Goal: Task Accomplishment & Management: Complete application form

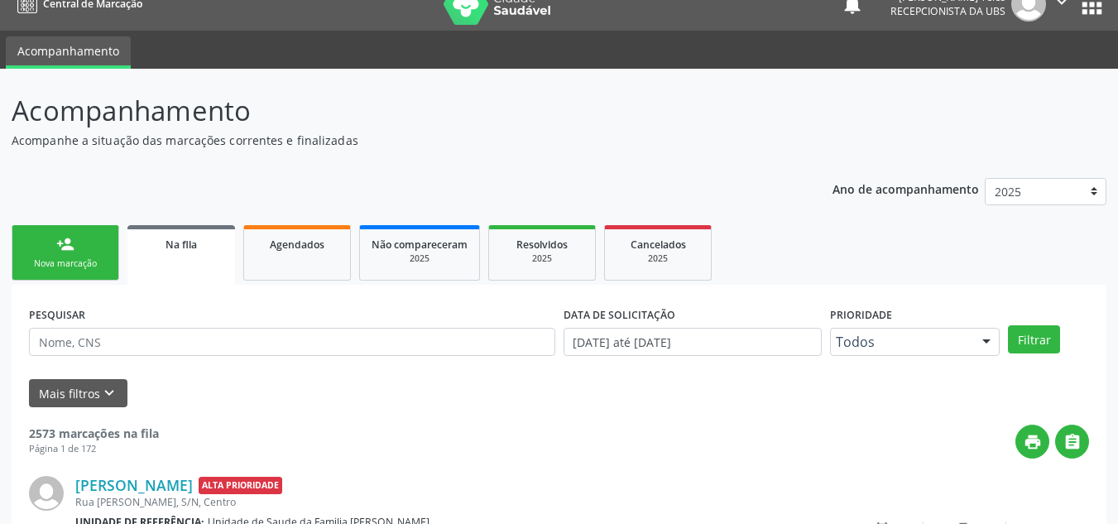
scroll to position [22, 0]
click at [83, 238] on link "person_add Nova marcação" at bounding box center [66, 252] width 108 height 55
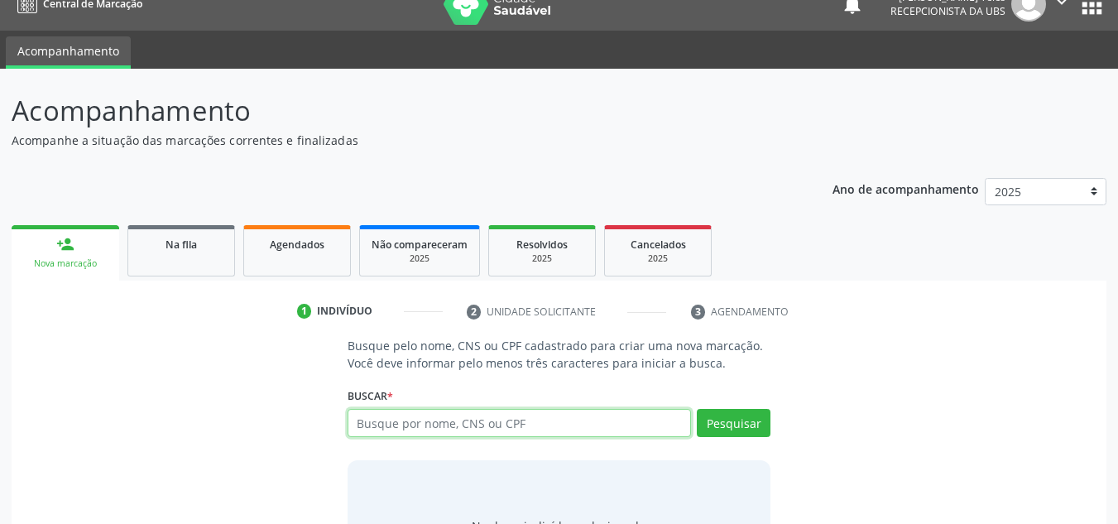
click at [547, 415] on input "text" at bounding box center [519, 423] width 344 height 28
type input "705808425883634"
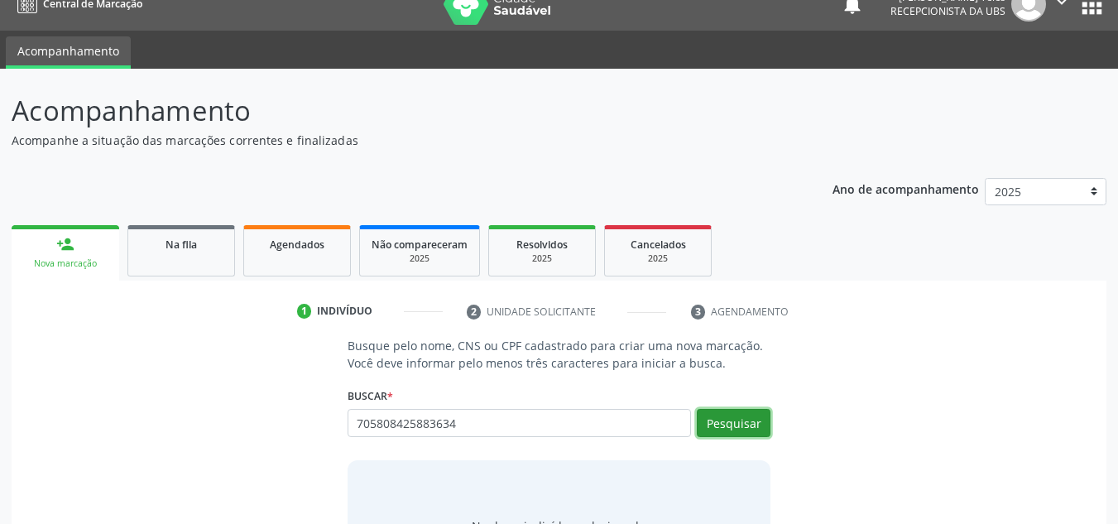
click at [740, 427] on button "Pesquisar" at bounding box center [734, 423] width 74 height 28
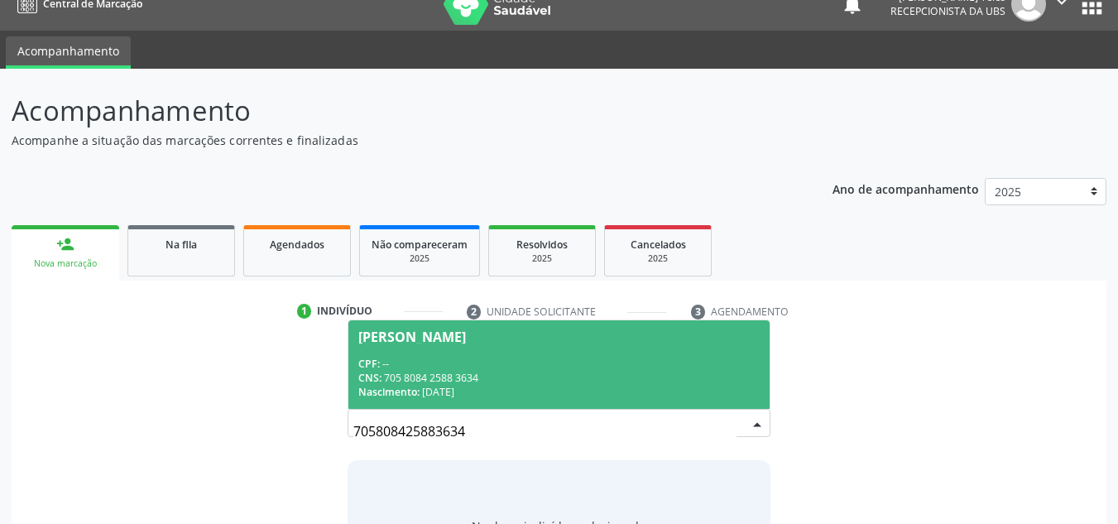
click at [472, 373] on div "CNS: 705 8084 2588 3634" at bounding box center [559, 378] width 402 height 14
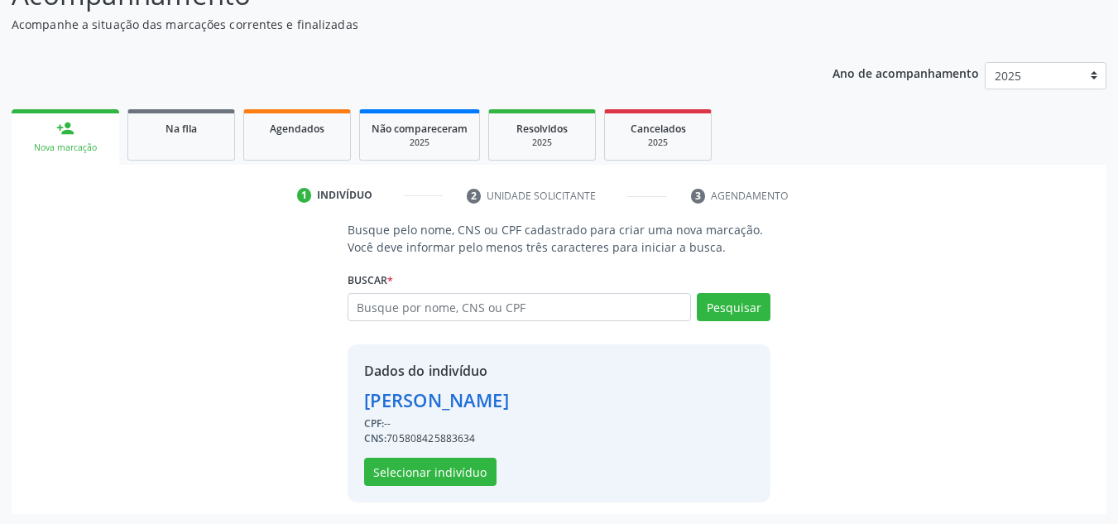
scroll to position [140, 0]
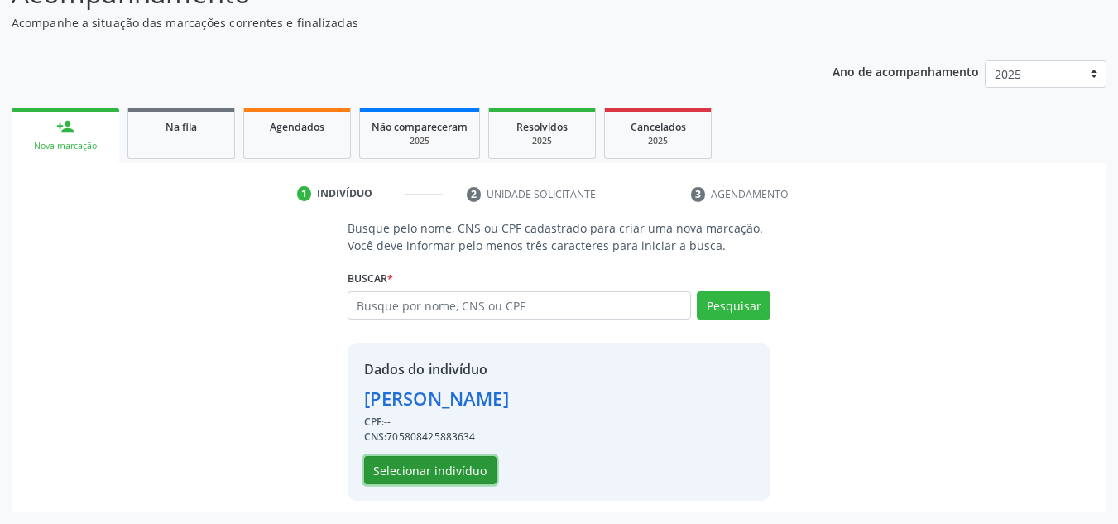
click at [457, 471] on button "Selecionar indivíduo" at bounding box center [430, 470] width 132 height 28
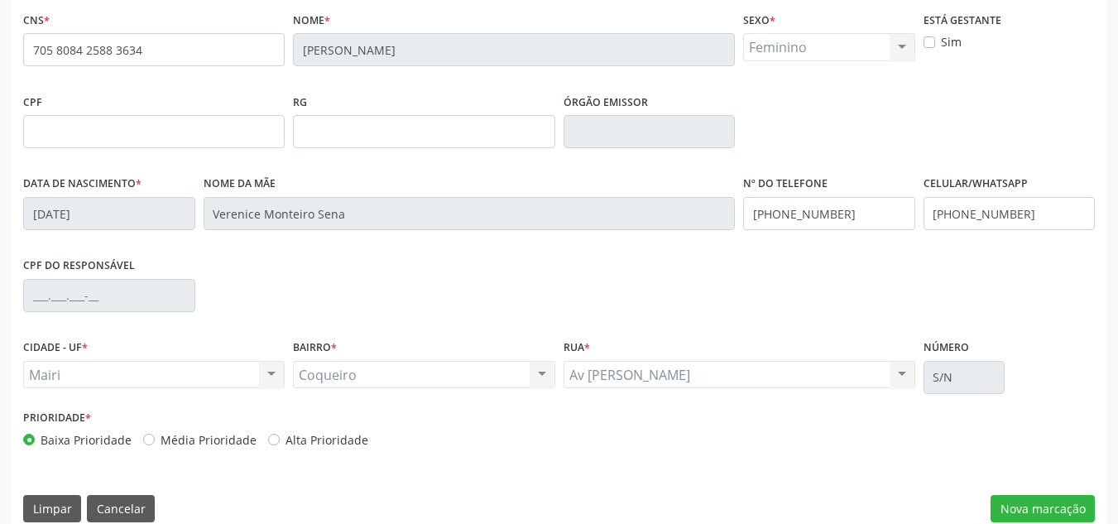
scroll to position [373, 0]
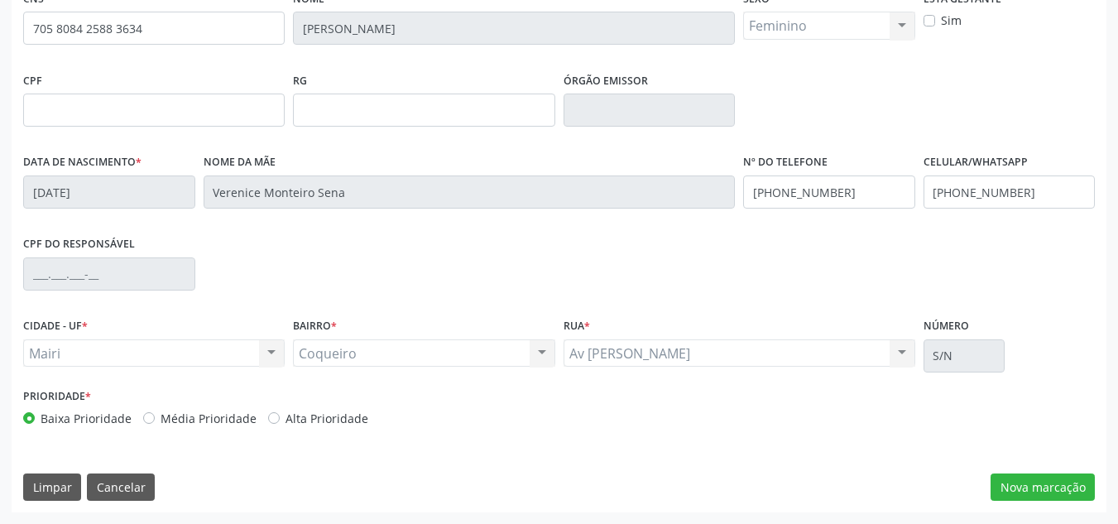
click at [192, 422] on label "Média Prioridade" at bounding box center [209, 418] width 96 height 17
click at [155, 422] on input "Média Prioridade" at bounding box center [149, 417] width 12 height 15
radio input "true"
click at [1012, 479] on button "Nova marcação" at bounding box center [1042, 487] width 104 height 28
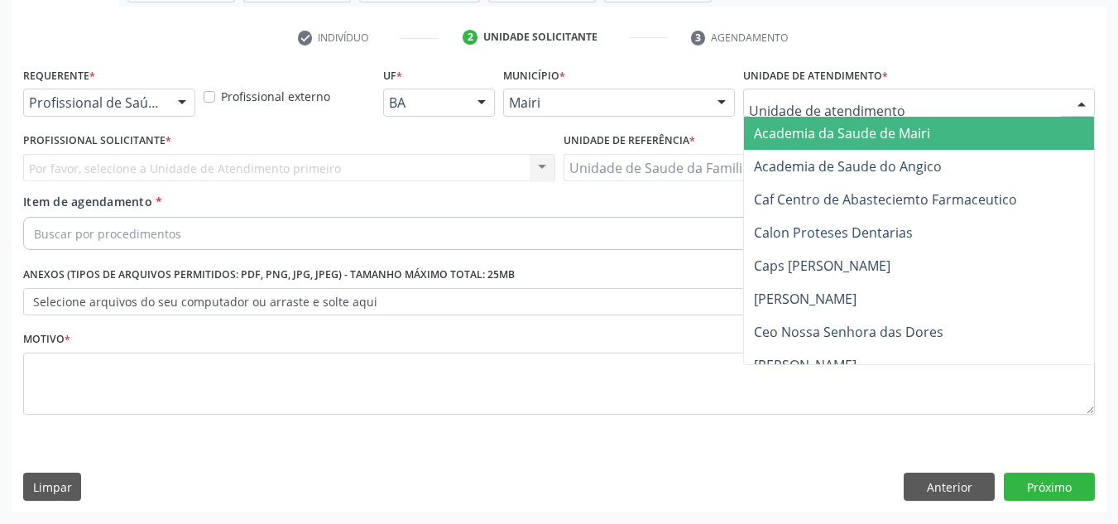
type input "j"
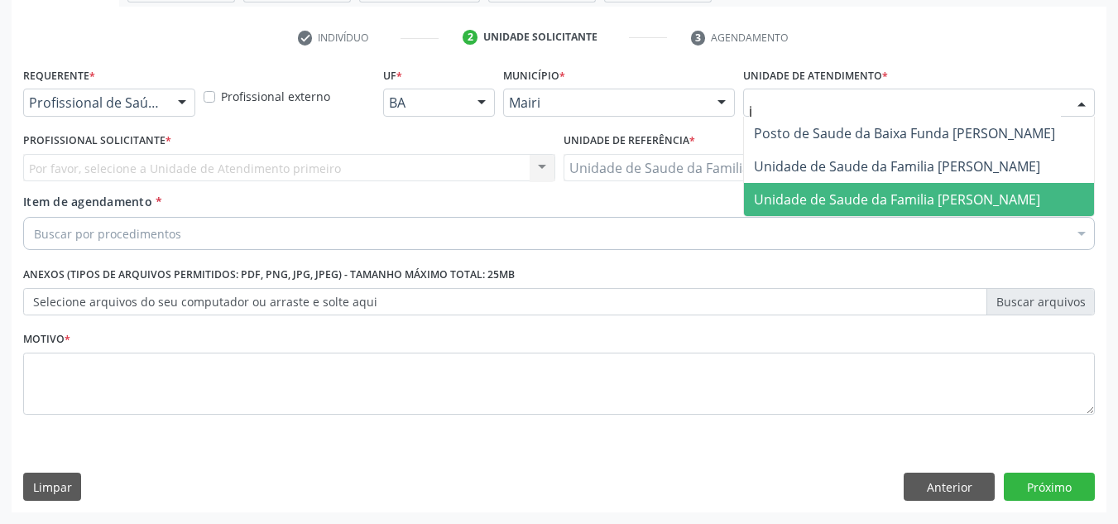
click at [788, 199] on span "Unidade de Saude da Familia [PERSON_NAME]" at bounding box center [897, 199] width 286 height 18
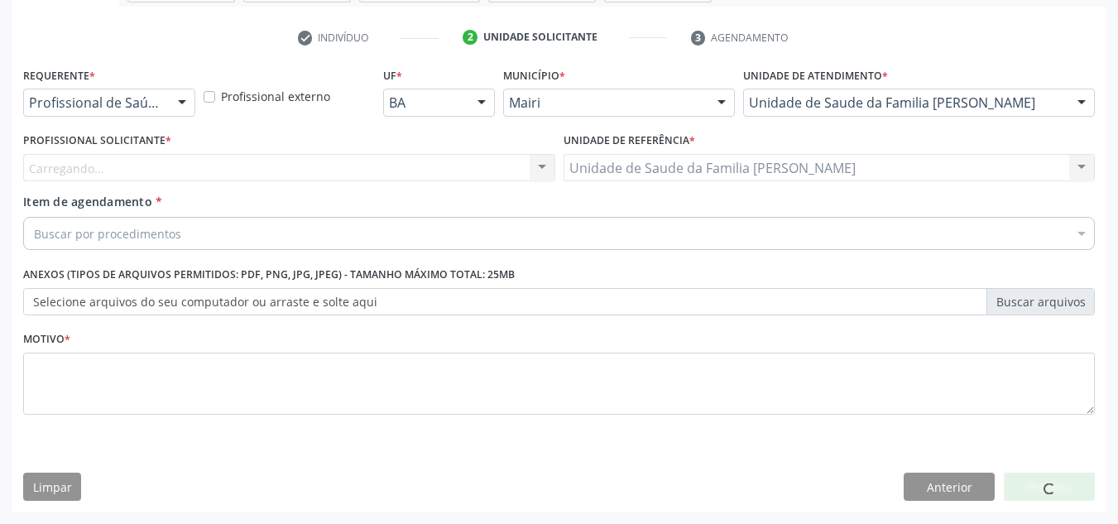
click at [46, 171] on div "Carregando... Nenhum resultado encontrado para: " " Não há nenhuma opção para s…" at bounding box center [289, 168] width 532 height 28
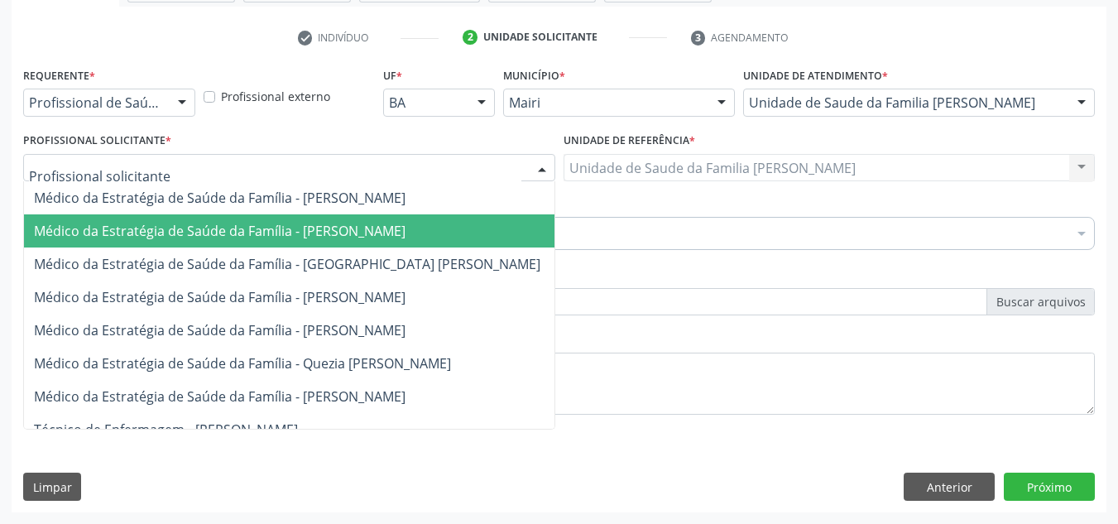
click at [93, 232] on span "Médico da Estratégia de Saúde da Família - [PERSON_NAME]" at bounding box center [219, 231] width 371 height 18
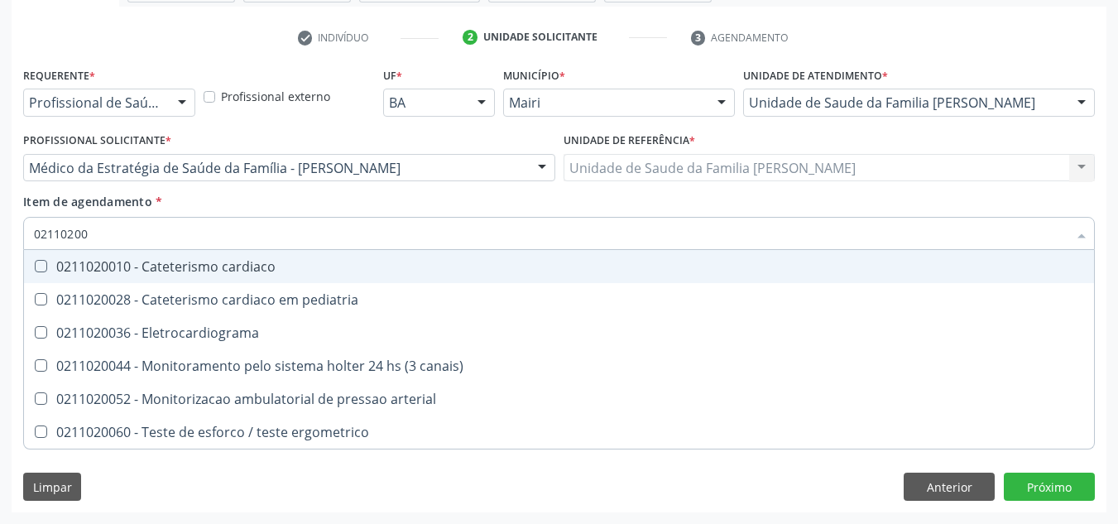
type input "021102004"
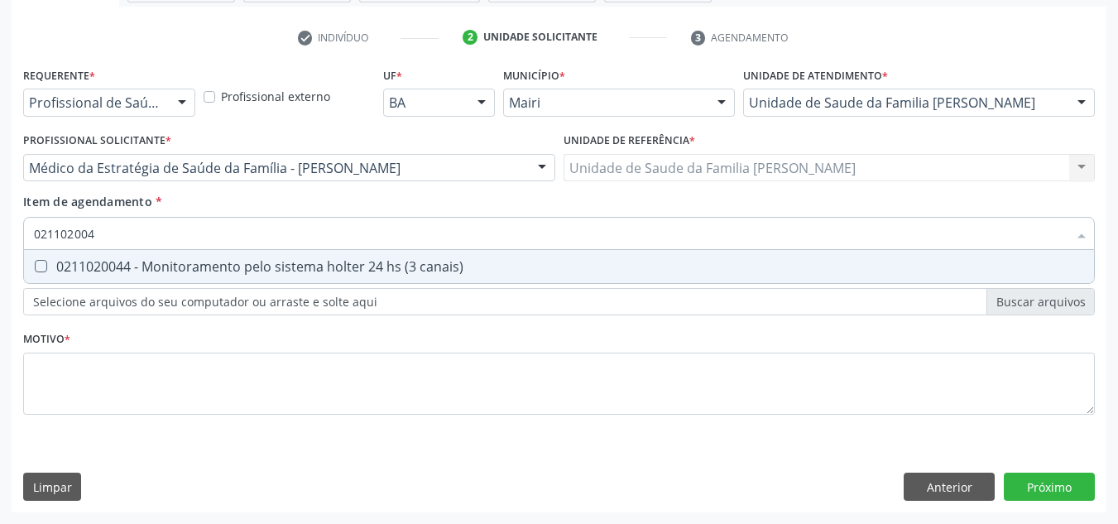
click at [69, 264] on div "0211020044 - Monitoramento pelo sistema holter 24 hs (3 canais)" at bounding box center [559, 266] width 1050 height 13
checkbox canais\) "true"
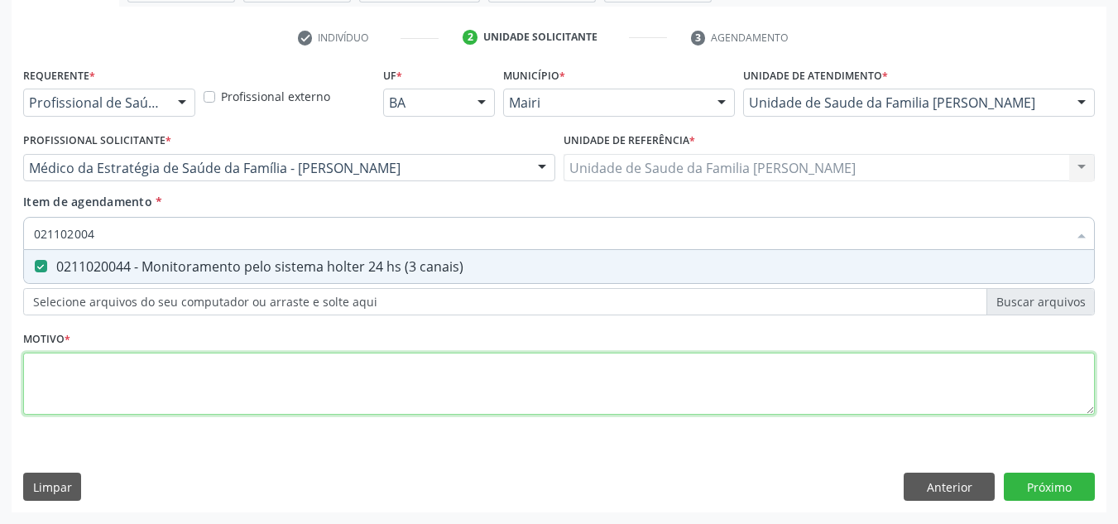
click at [66, 375] on div "Requerente * Profissional de Saúde Profissional de Saúde Paciente Nenhum result…" at bounding box center [558, 250] width 1071 height 375
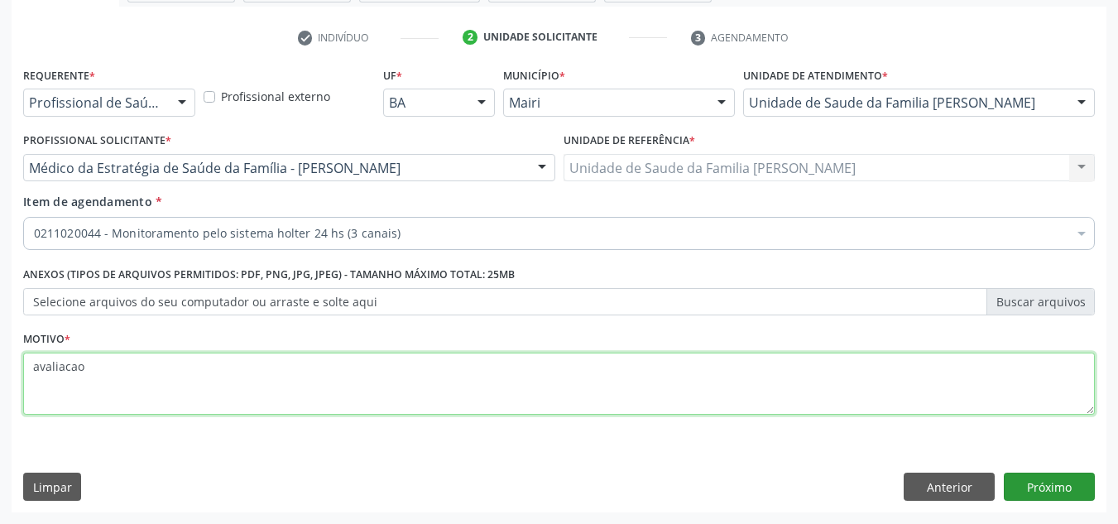
type textarea "avaliacao"
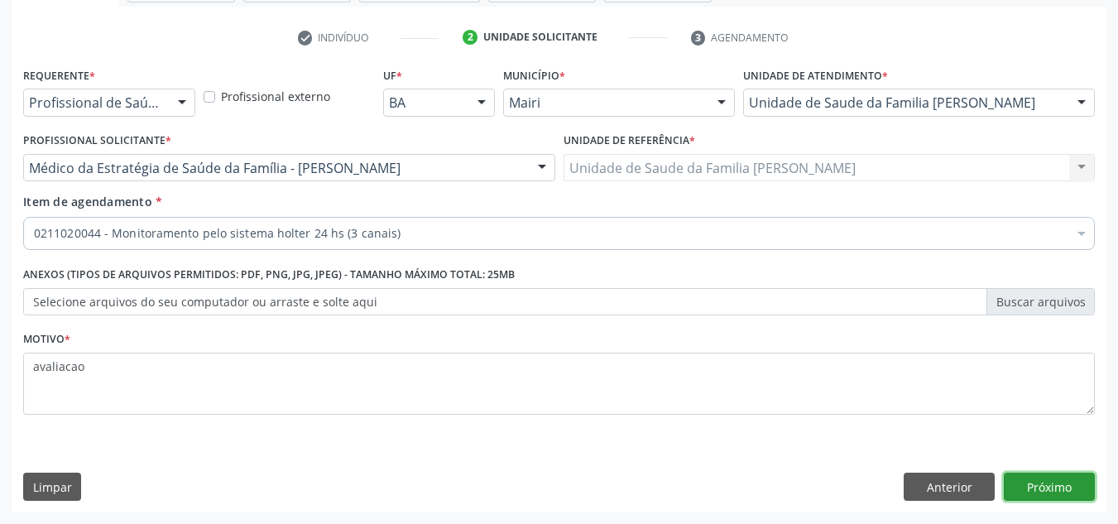
click at [1058, 482] on button "Próximo" at bounding box center [1049, 486] width 91 height 28
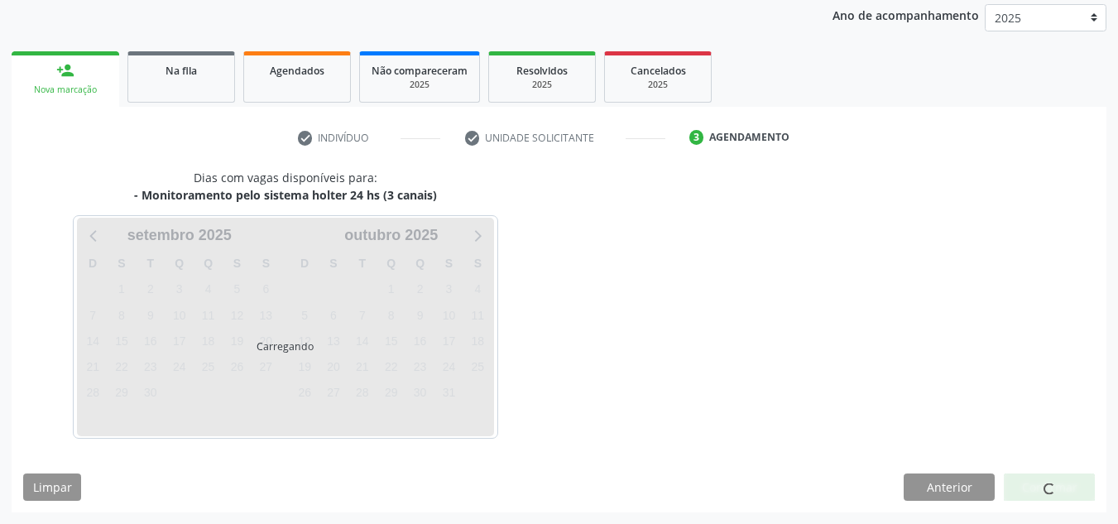
scroll to position [245, 0]
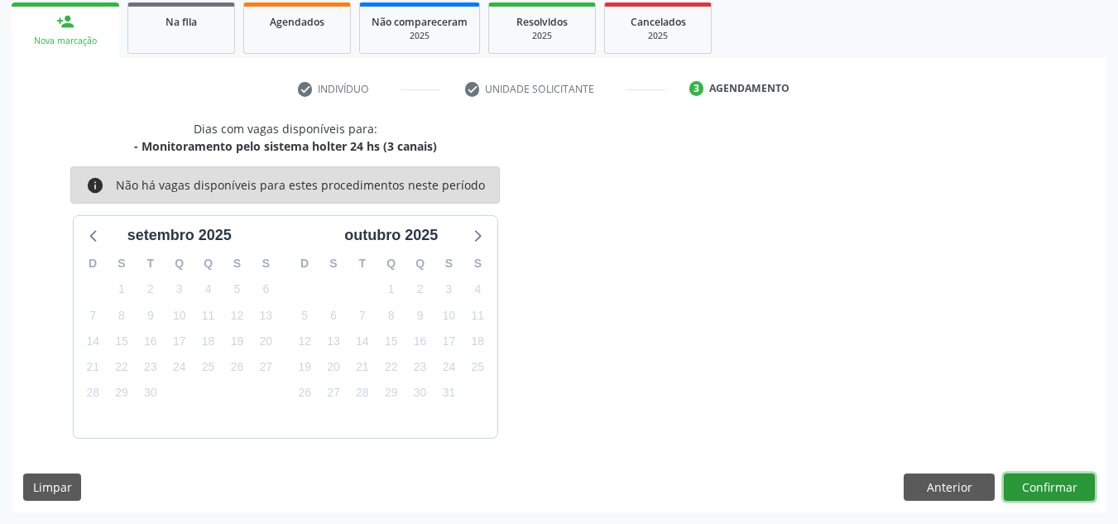
click at [1054, 491] on button "Confirmar" at bounding box center [1049, 487] width 91 height 28
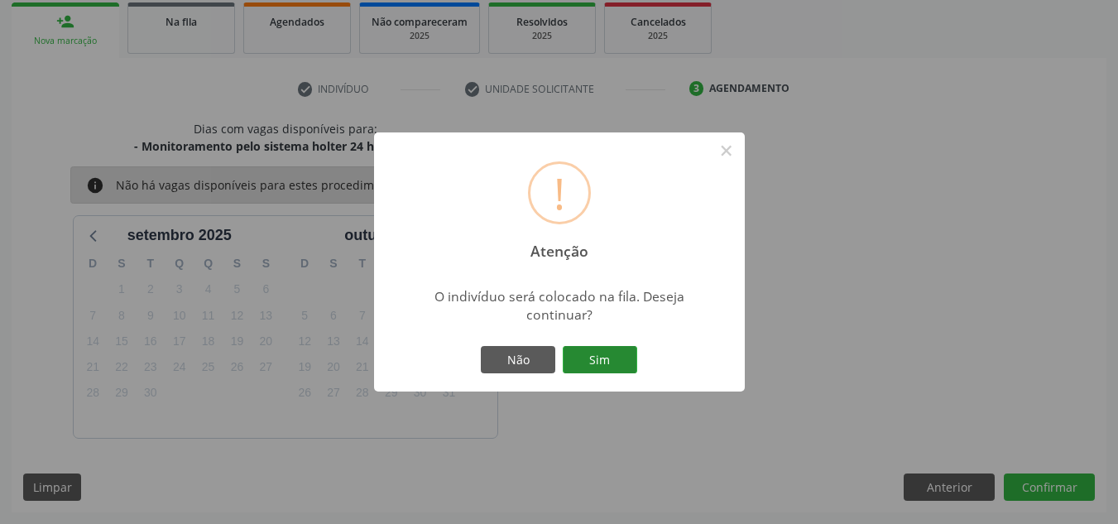
click at [593, 364] on button "Sim" at bounding box center [600, 360] width 74 height 28
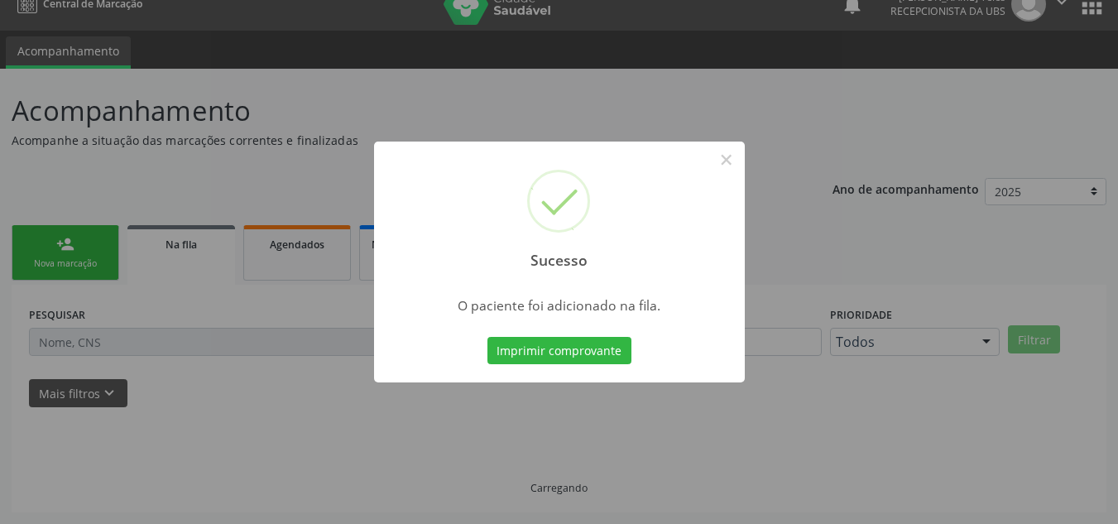
scroll to position [22, 0]
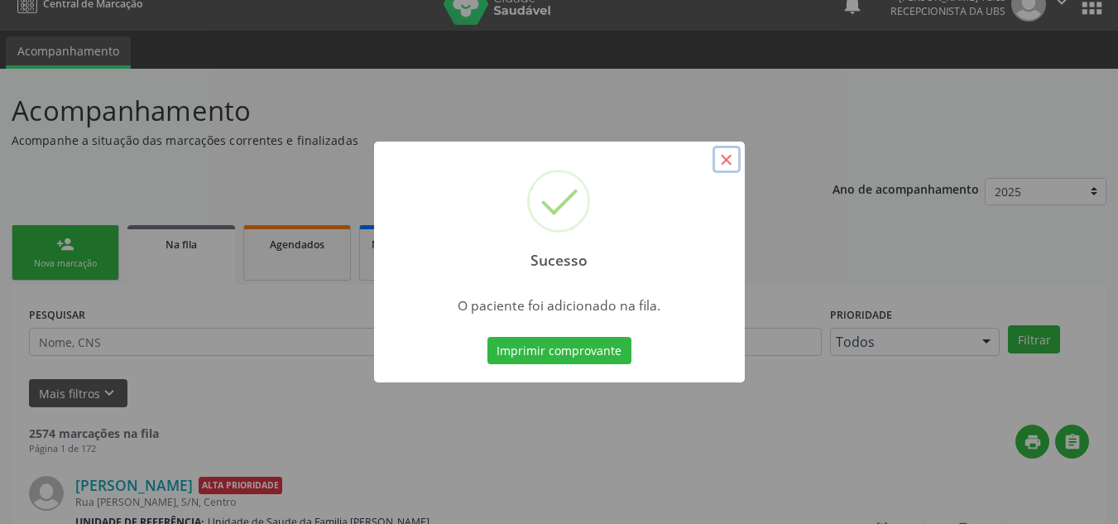
click at [724, 160] on button "×" at bounding box center [726, 160] width 28 height 28
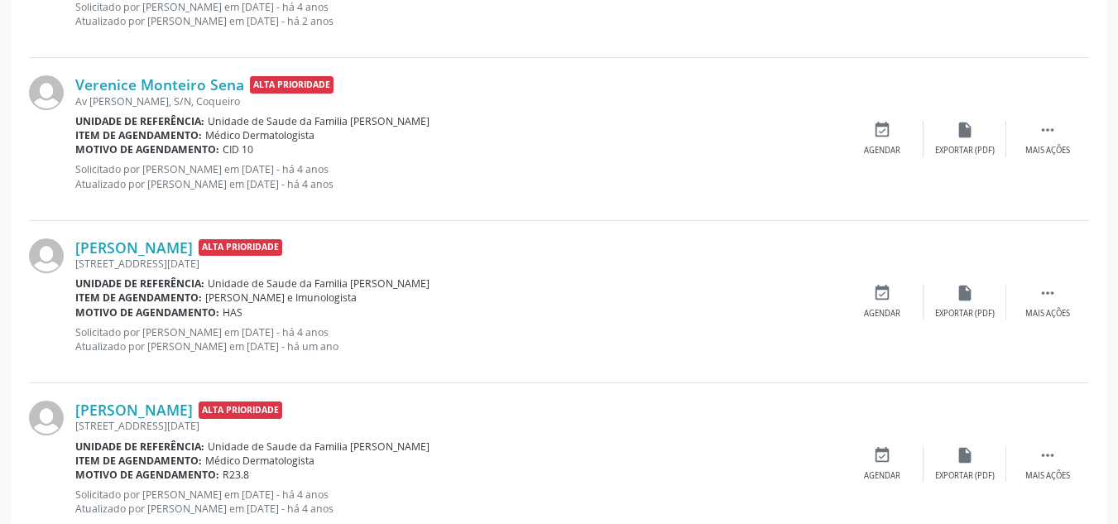
scroll to position [932, 0]
